Goal: Ask a question

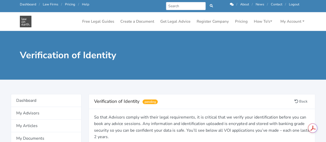
click at [274, 6] on link "Contact" at bounding box center [275, 4] width 11 height 5
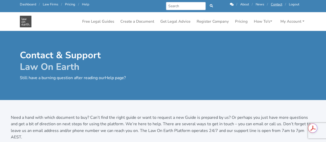
click at [105, 126] on p "Need a hand with which document to buy? Can’t find the right guide or want to r…" at bounding box center [163, 127] width 304 height 26
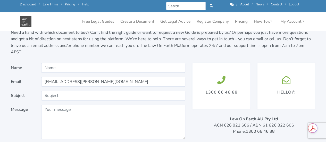
scroll to position [72, 0]
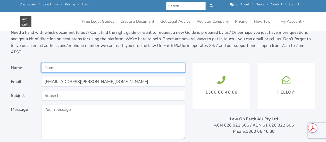
click at [79, 63] on input "Name" at bounding box center [113, 68] width 144 height 10
type input "[PERSON_NAME]"
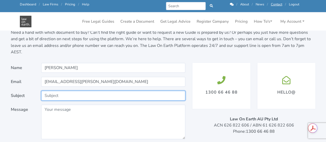
click at [77, 91] on input "Subject" at bounding box center [113, 96] width 144 height 10
type input "ID verification pending"
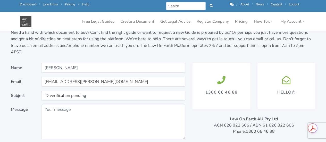
drag, startPoint x: 68, startPoint y: 97, endPoint x: 67, endPoint y: 100, distance: 3.8
click at [67, 100] on form "Name Mayumi Van Egmond Email mayumi.vanegmond@opalanz.com Subject ID verificati…" at bounding box center [98, 109] width 174 height 92
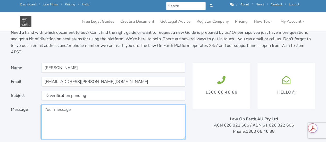
click at [67, 104] on textarea "Message" at bounding box center [113, 121] width 144 height 34
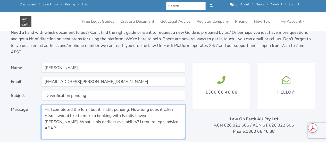
type textarea "Hi. I completed the form but it is still pending. How long does it take? Also, …"
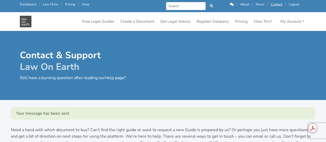
click at [134, 130] on p "Need a hand with which document to buy? Can’t find the right guide or want to r…" at bounding box center [163, 140] width 304 height 26
